Goal: Task Accomplishment & Management: Use online tool/utility

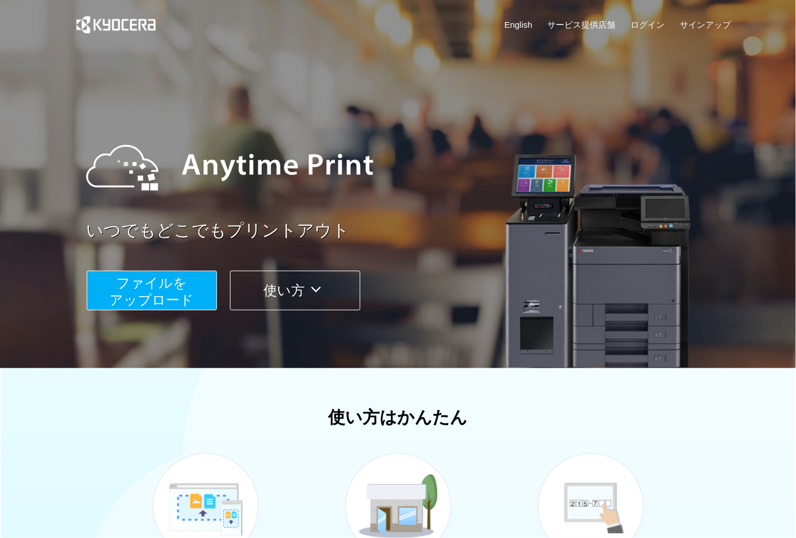
click at [187, 291] on span "ファイルを ​​アップロード" at bounding box center [151, 291] width 84 height 32
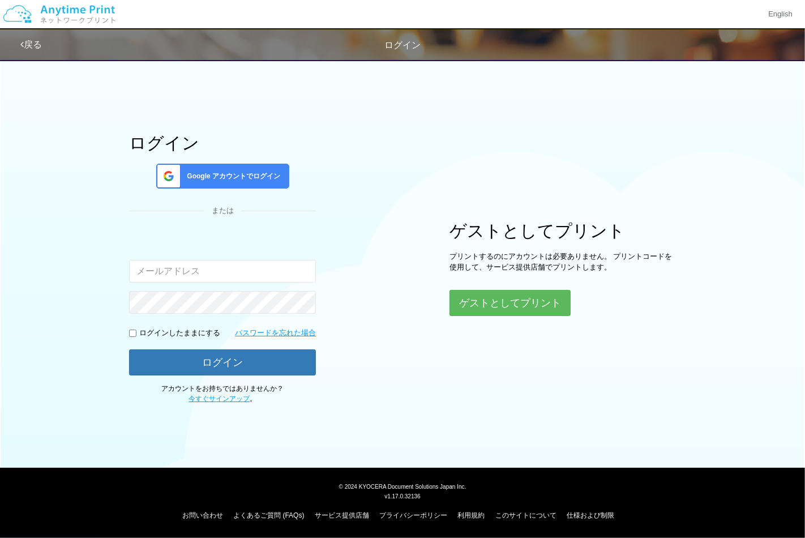
click at [210, 172] on span "Google アカウントでログイン" at bounding box center [231, 177] width 98 height 10
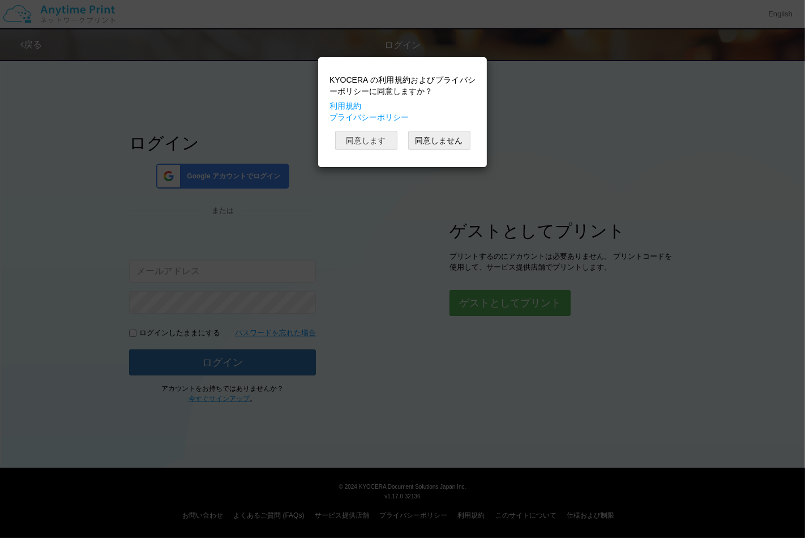
click at [378, 142] on button "同意します" at bounding box center [366, 140] width 62 height 19
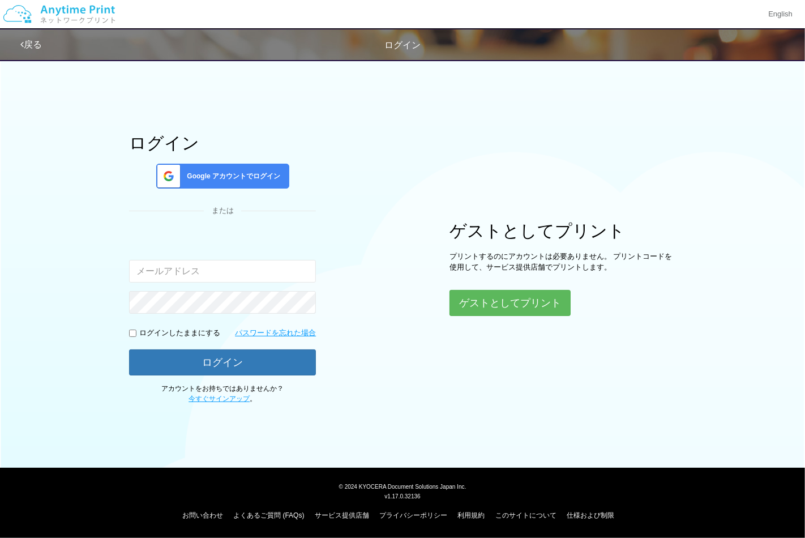
click at [101, 131] on div "ログイン Google アカウントでログイン または 入力されたメールアドレスまたはパスワードが正しくありません。 ログインしたままにする パスワードを忘れた…" at bounding box center [403, 228] width 680 height 351
click at [220, 167] on div "Google アカウントでログイン" at bounding box center [222, 176] width 133 height 25
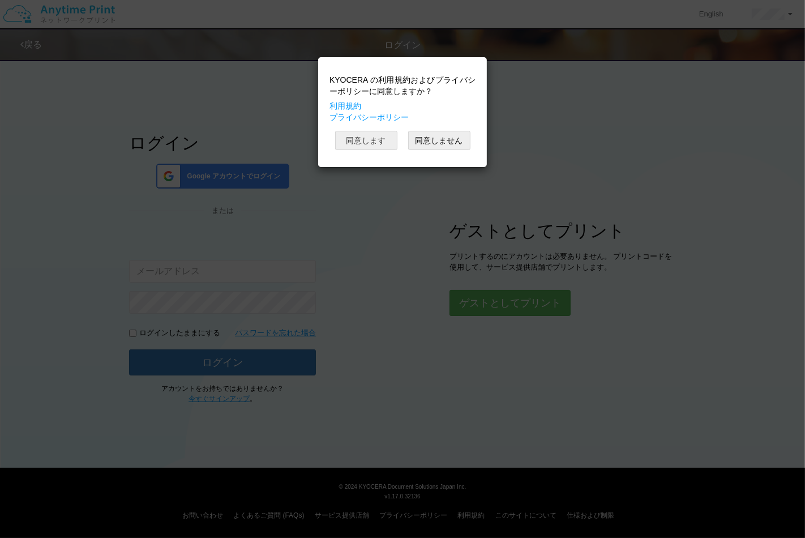
click at [375, 150] on button "同意します" at bounding box center [366, 140] width 62 height 19
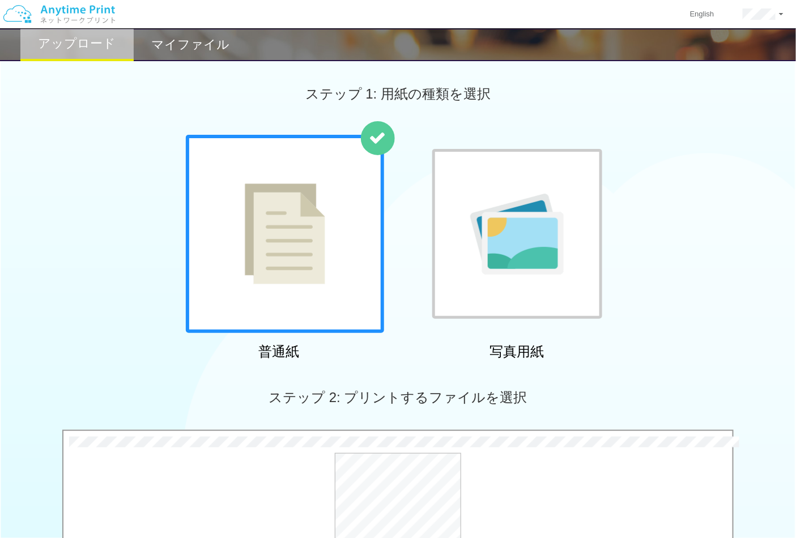
scroll to position [251, 0]
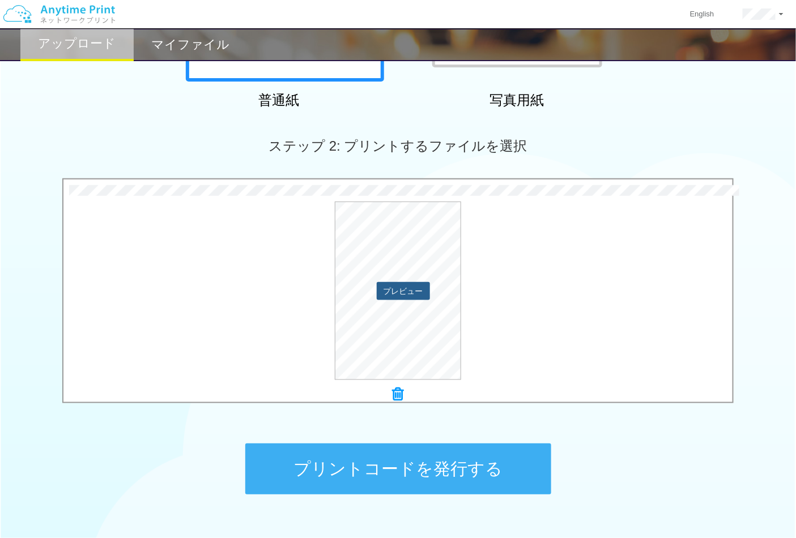
click at [415, 290] on button "プレビュー" at bounding box center [403, 291] width 53 height 18
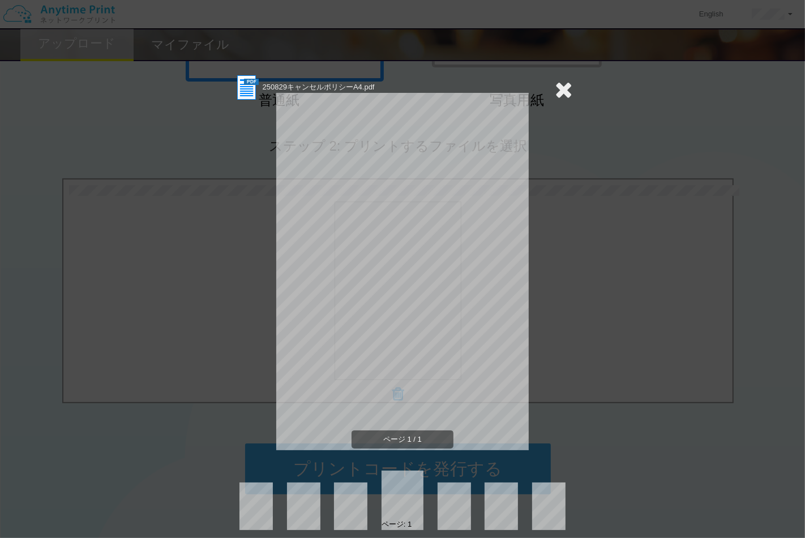
click at [562, 85] on icon at bounding box center [564, 89] width 18 height 23
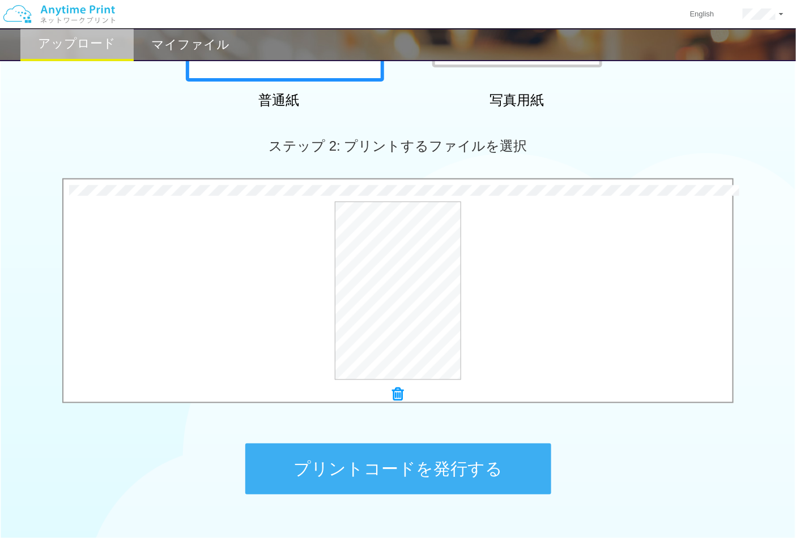
click at [434, 464] on button "プリントコードを発行する" at bounding box center [398, 468] width 306 height 51
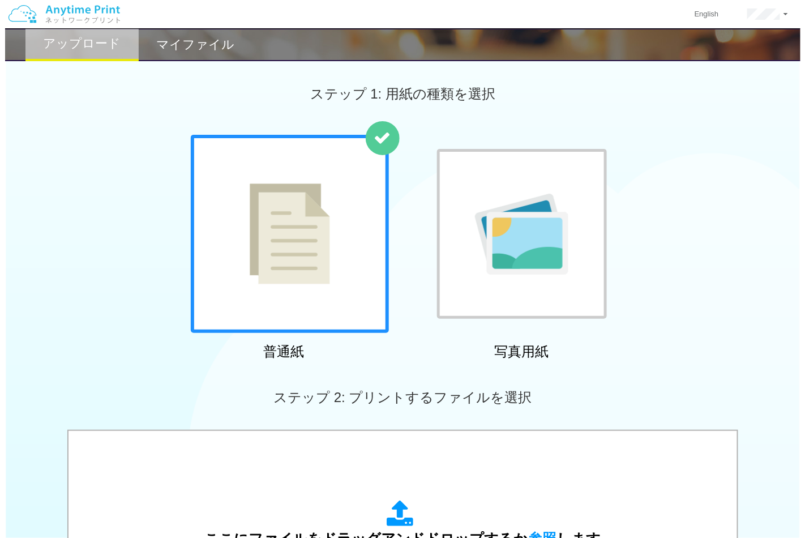
scroll to position [314, 0]
